Goal: Check status: Check status

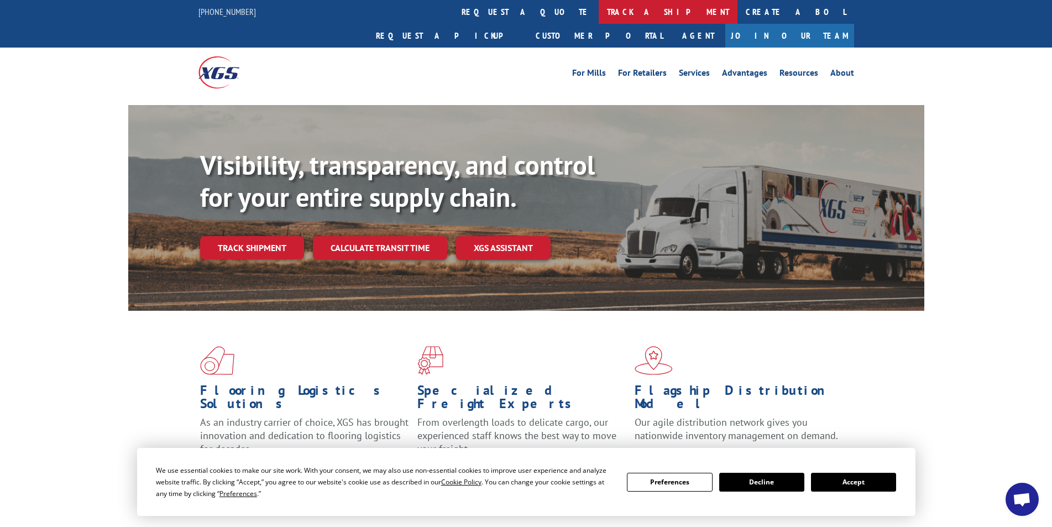
click at [598, 9] on link "track a shipment" at bounding box center [667, 12] width 139 height 24
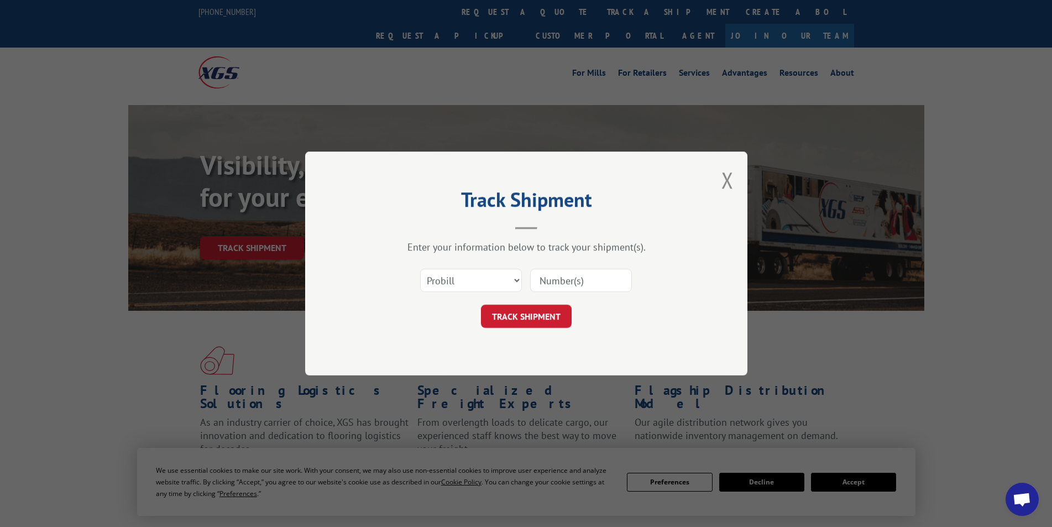
click at [545, 275] on input at bounding box center [581, 280] width 102 height 23
paste input "478035563251"
type input "478035563251"
click at [512, 312] on button "TRACK SHIPMENT" at bounding box center [526, 315] width 91 height 23
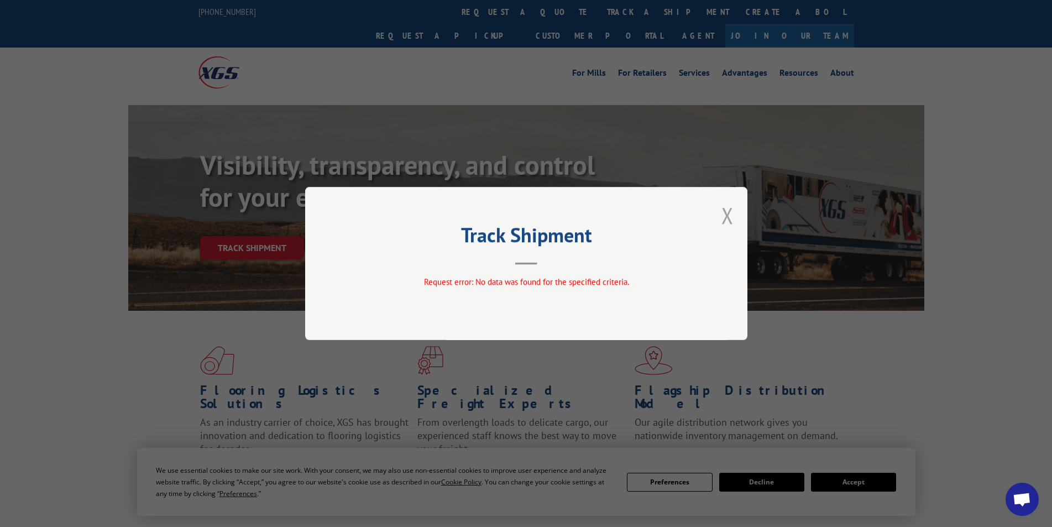
click at [729, 217] on button "Close modal" at bounding box center [727, 215] width 12 height 29
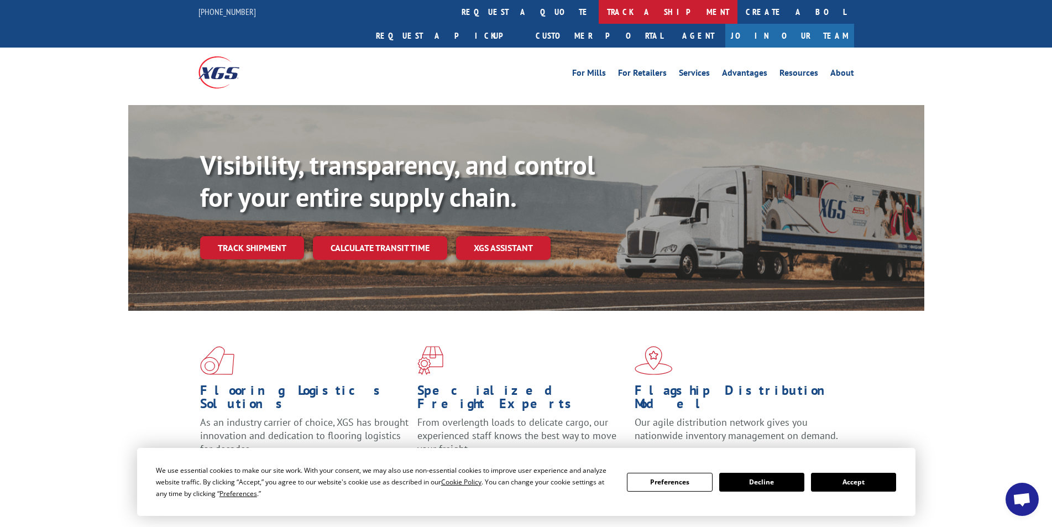
click at [598, 12] on link "track a shipment" at bounding box center [667, 12] width 139 height 24
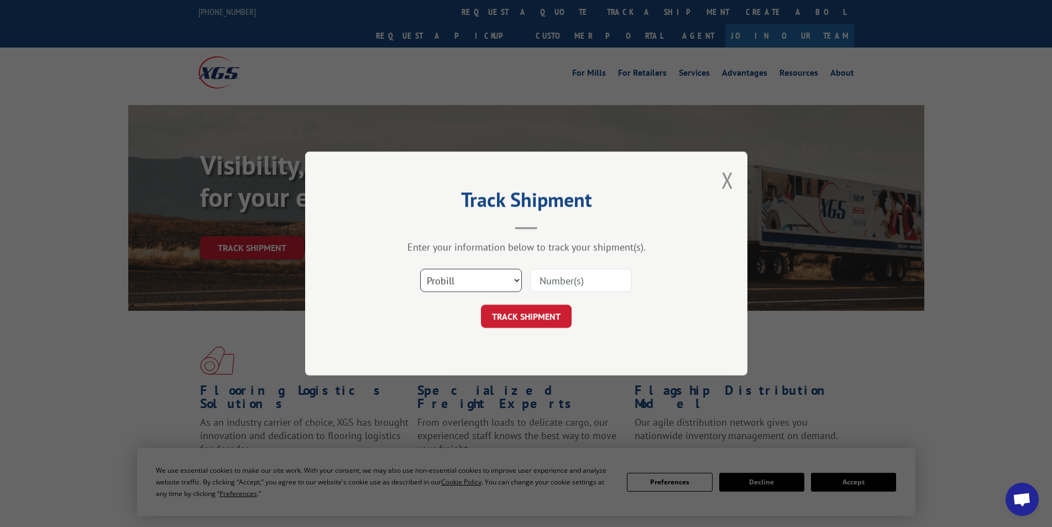
click at [514, 277] on select "Select category... Probill BOL PO" at bounding box center [471, 280] width 102 height 23
select select "bol"
click at [420, 269] on select "Select category... Probill BOL PO" at bounding box center [471, 280] width 102 height 23
click at [549, 277] on input at bounding box center [581, 280] width 102 height 23
paste input "478035563251"
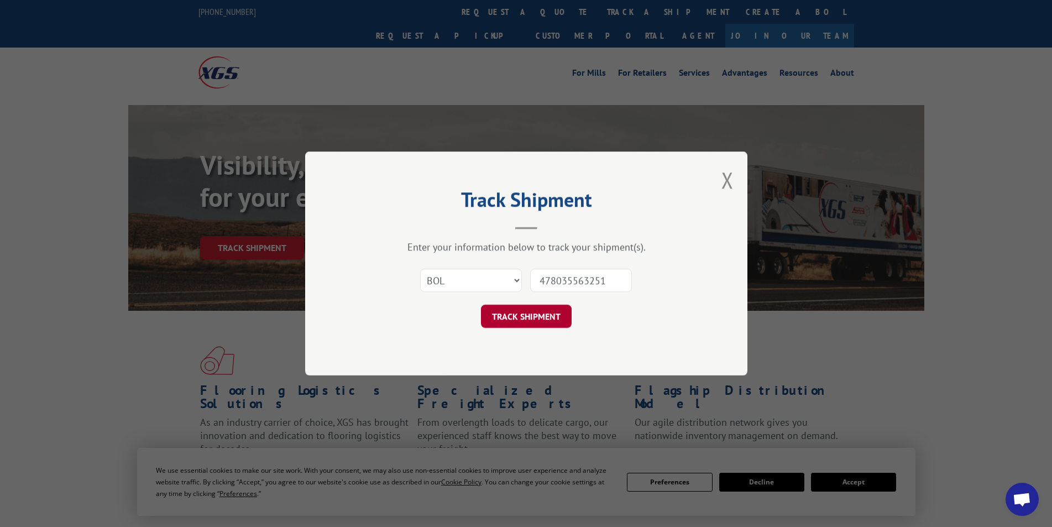
type input "478035563251"
click at [527, 318] on button "TRACK SHIPMENT" at bounding box center [526, 315] width 91 height 23
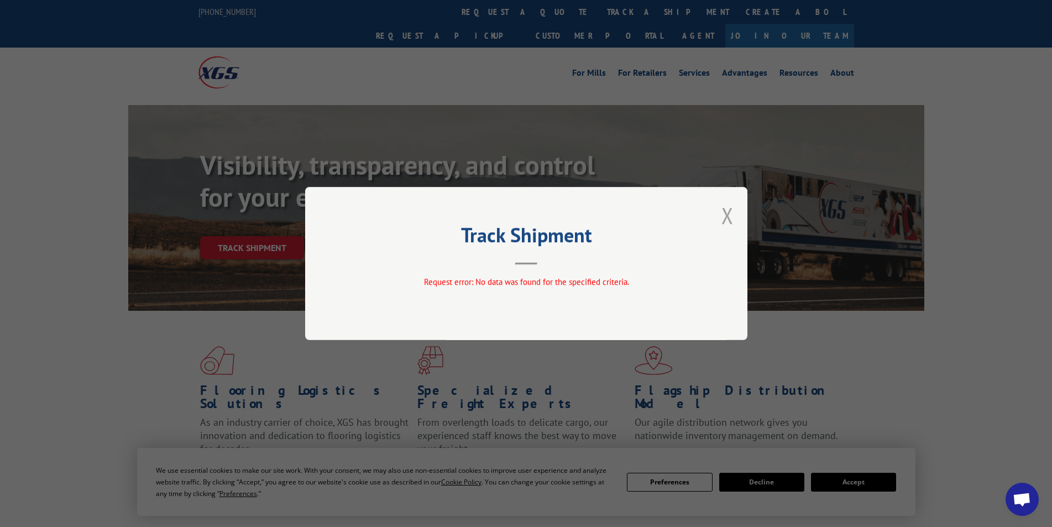
click at [726, 213] on button "Close modal" at bounding box center [727, 215] width 12 height 29
